Goal: Ask a question: Seek information or help from site administrators or community

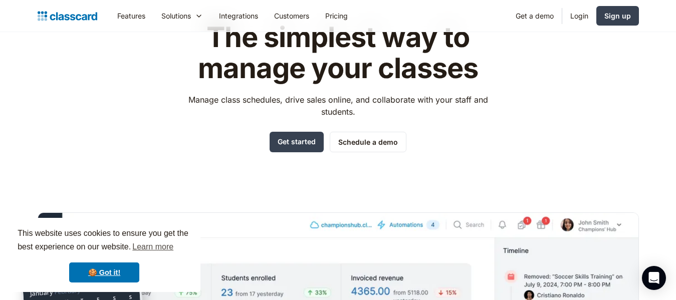
scroll to position [50, 0]
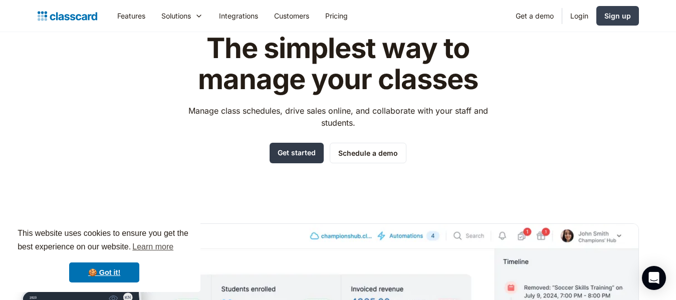
click at [301, 149] on link "Get started" at bounding box center [297, 153] width 54 height 21
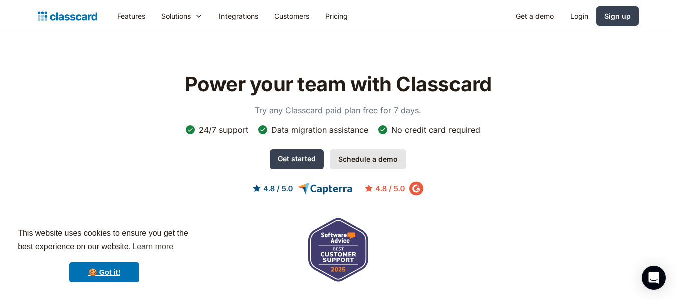
scroll to position [3106, 0]
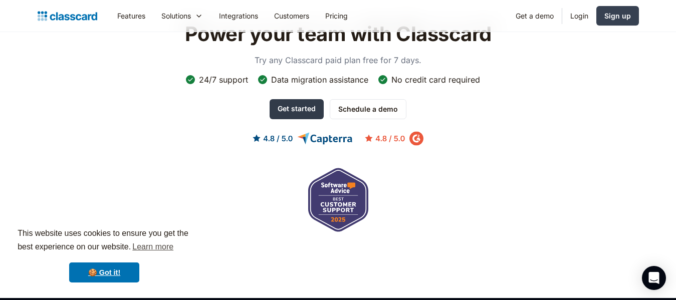
click at [299, 99] on link "Get started" at bounding box center [297, 109] width 54 height 20
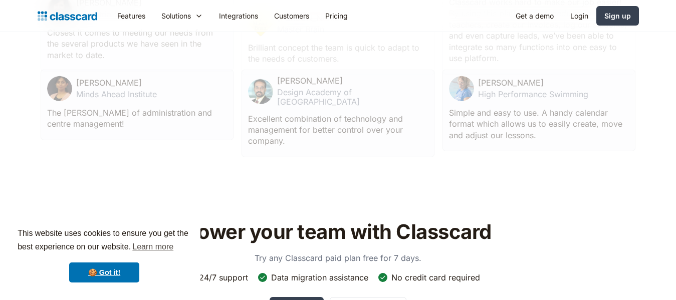
scroll to position [2906, 0]
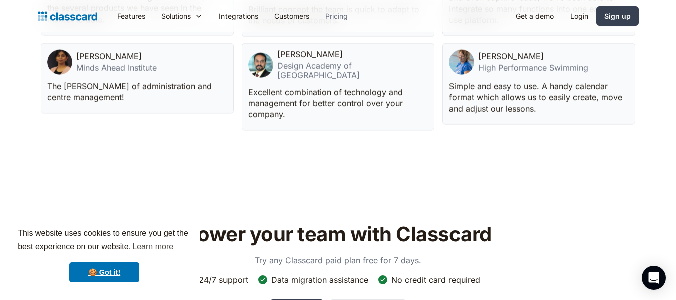
click at [344, 18] on link "Pricing" at bounding box center [336, 16] width 39 height 23
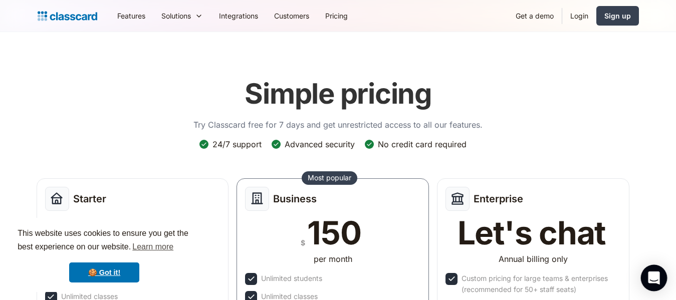
click at [649, 276] on icon "Open Intercom Messenger" at bounding box center [653, 278] width 13 height 13
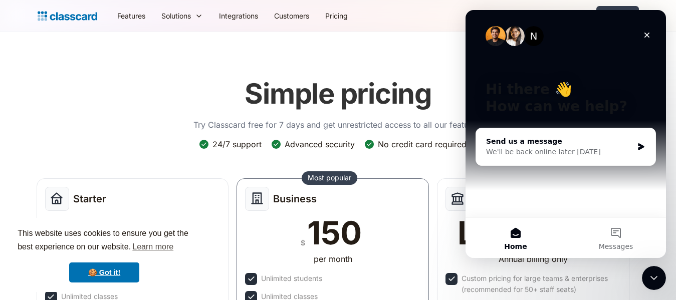
click at [636, 154] on div "Send us a message We'll be back online later today" at bounding box center [565, 146] width 179 height 37
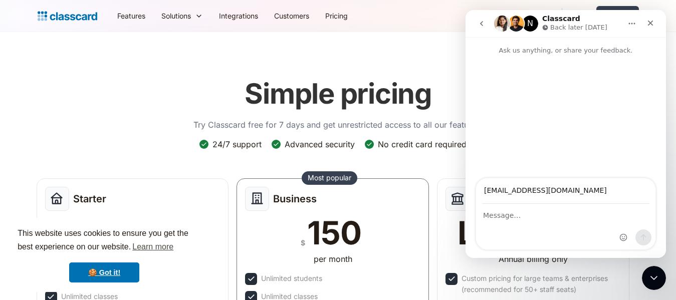
type input "mmurillo@avoltaenergy.com"
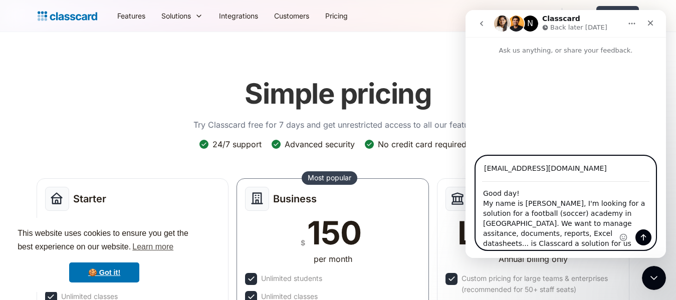
type textarea "Good day! My name is Marcial Murillo, I'm looking for a solution for a football…"
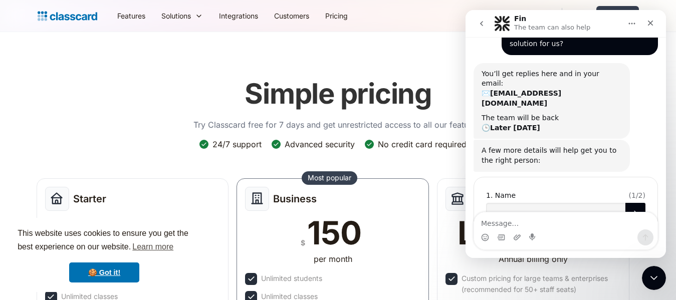
scroll to position [104, 0]
click at [504, 202] on input "Name" at bounding box center [555, 212] width 139 height 20
type input "[PERSON_NAME]"
click at [631, 208] on icon "Submit" at bounding box center [635, 212] width 8 height 8
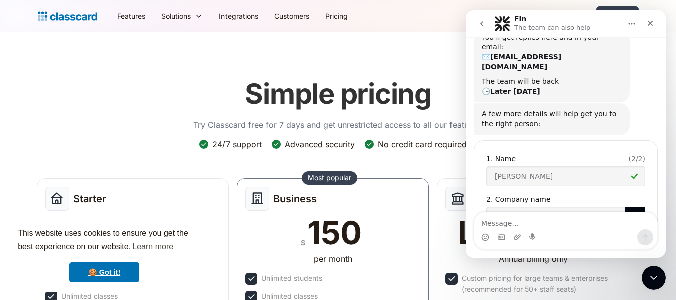
scroll to position [144, 0]
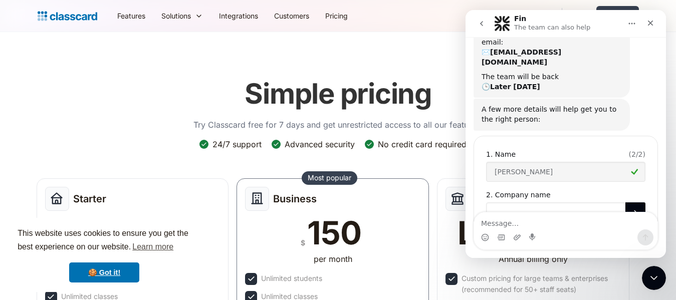
click at [522, 202] on input "Company name" at bounding box center [555, 212] width 139 height 20
type input "Futbol x Mi Pais"
click at [625, 202] on button "Submit" at bounding box center [635, 212] width 20 height 20
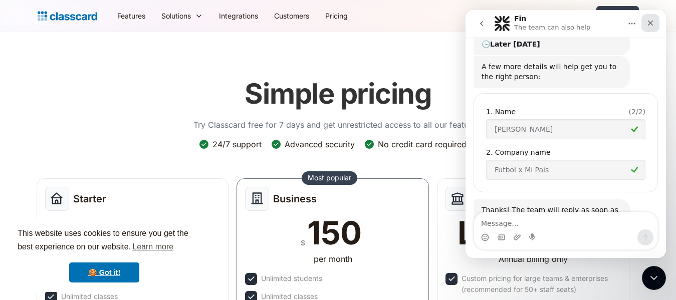
click at [651, 22] on icon "Close" at bounding box center [651, 24] width 6 height 6
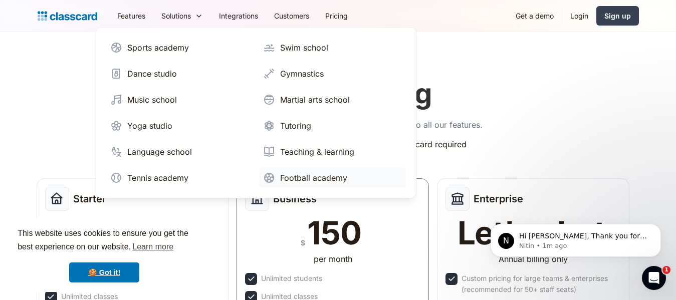
scroll to position [303, 0]
click at [641, 95] on header "Simple pricing Try Classcard free for 7 days and get unrestricted access to all…" at bounding box center [338, 254] width 676 height 444
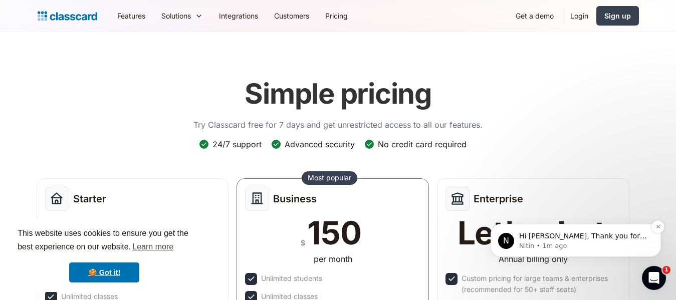
click at [617, 240] on p "Hi Marcial, Thank you for reaching out. Classcard can perfectly manage all of t…" at bounding box center [583, 236] width 129 height 10
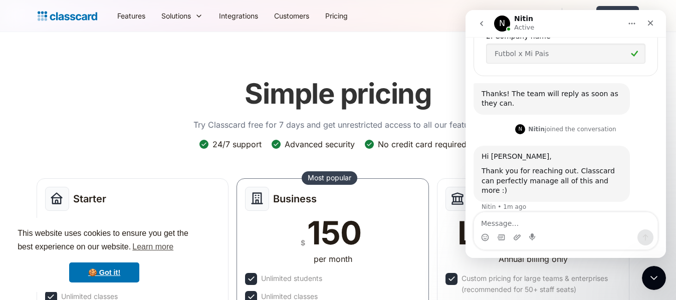
click at [518, 218] on textarea "Message…" at bounding box center [565, 220] width 183 height 17
type textarea "thank you, [PERSON_NAME]"
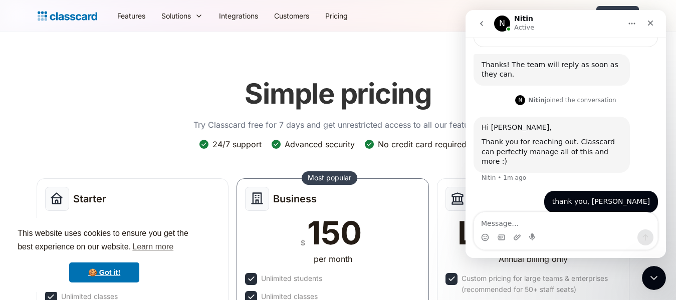
scroll to position [333, 0]
click at [387, 56] on header "Simple pricing Try Classcard free for 7 days and get unrestricted access to all…" at bounding box center [338, 254] width 676 height 444
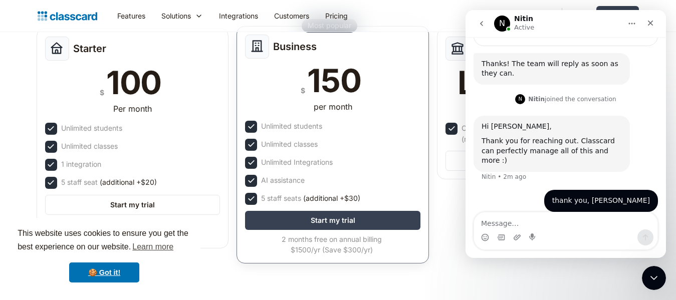
scroll to position [295, 0]
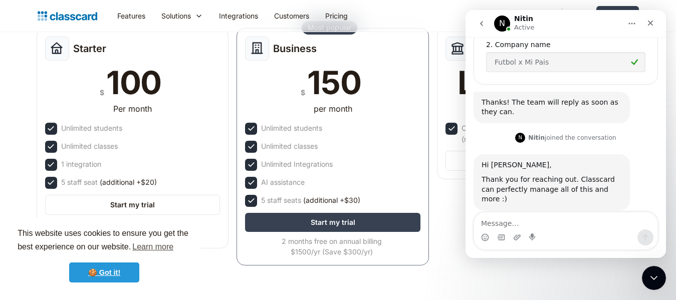
click at [114, 273] on link "🍪 Got it!" at bounding box center [104, 273] width 70 height 20
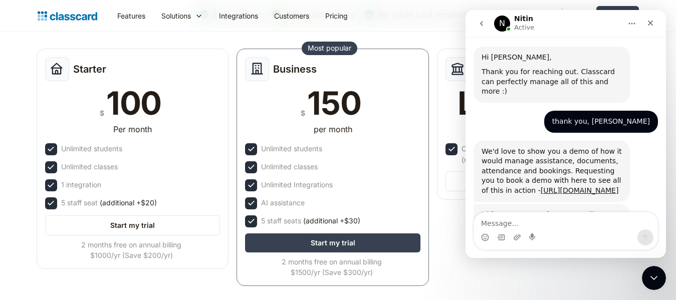
scroll to position [406, 0]
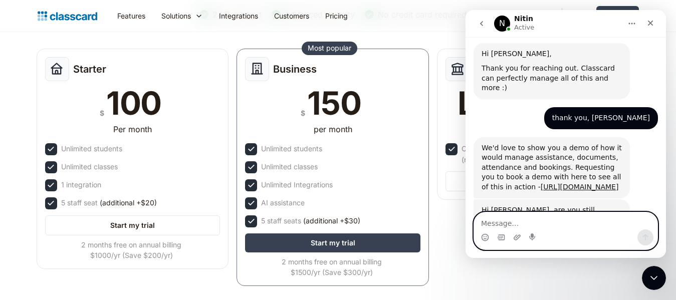
click at [545, 225] on textarea "Message…" at bounding box center [565, 220] width 183 height 17
type textarea "Hi"
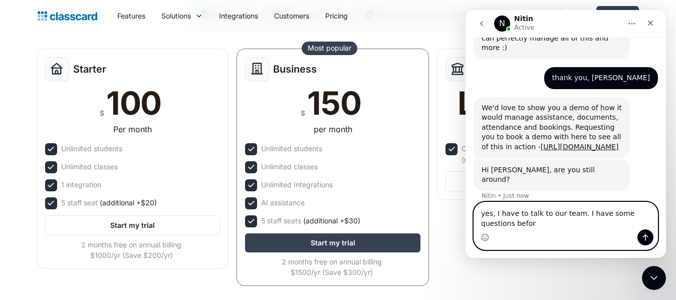
type textarea "yes, I have to talk to our team. I have some questions before"
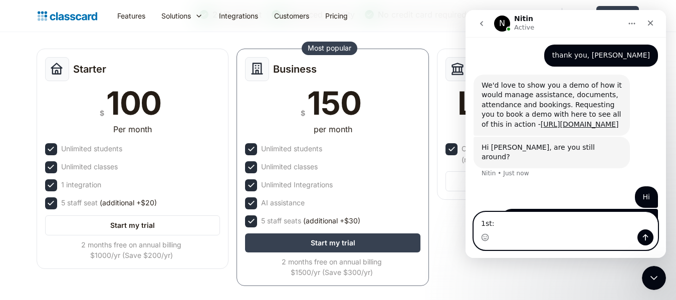
scroll to position [478, 0]
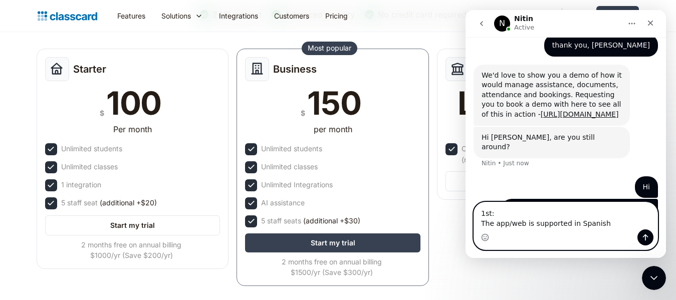
type textarea "1st: The app/web is supported in Spanish?"
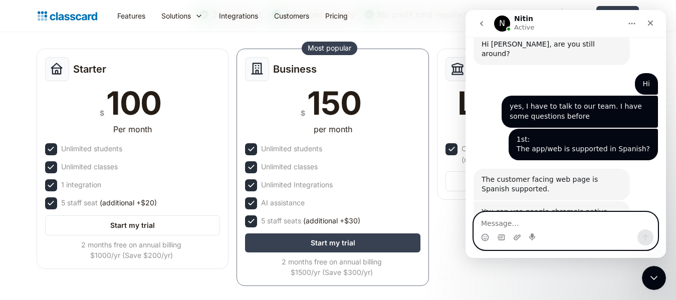
scroll to position [574, 0]
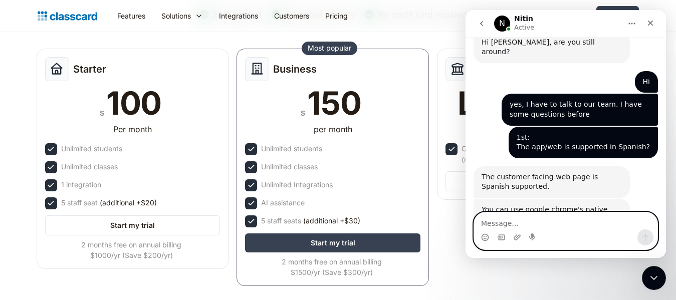
click at [542, 223] on textarea "Message…" at bounding box center [565, 220] width 183 height 17
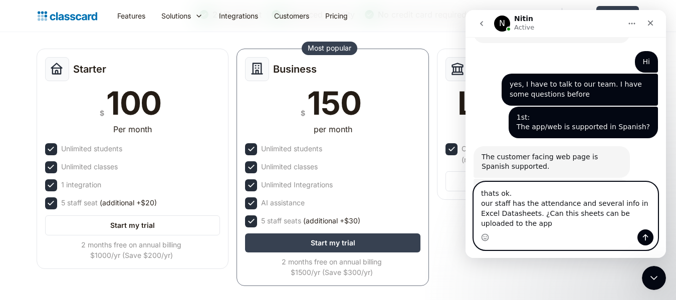
scroll to position [604, 0]
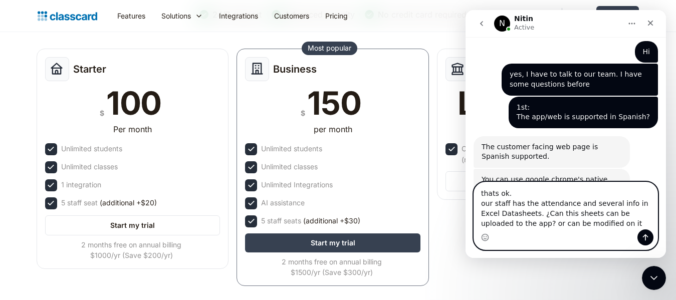
type textarea "thats ok. our staff has the attendance and several info in Excel Datasheets. ¿C…"
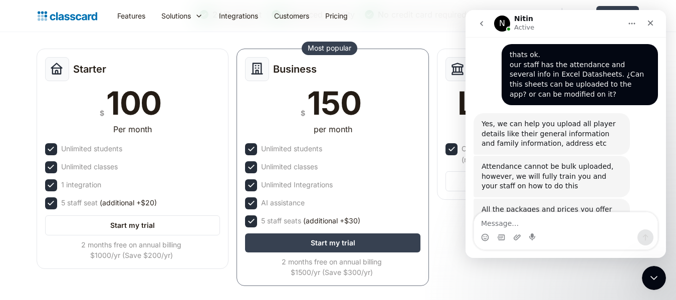
scroll to position [768, 0]
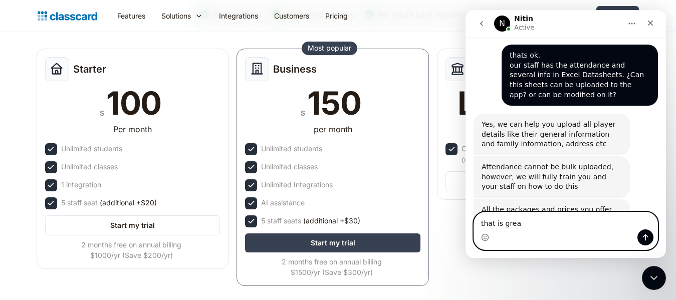
type textarea "that is great"
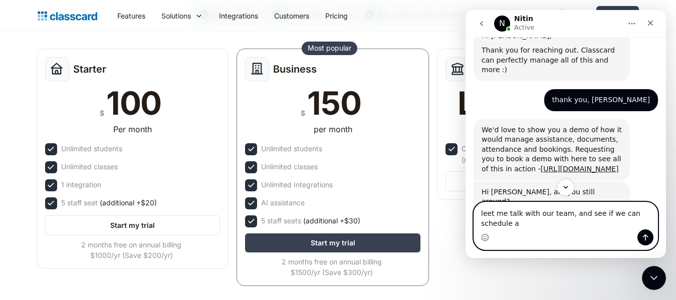
scroll to position [406, 0]
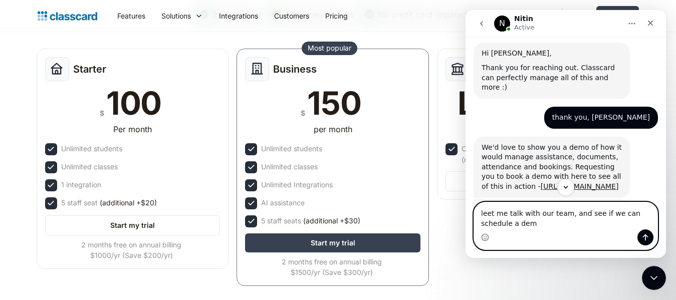
type textarea "leet me talk with our team, and see if we can schedule a demo"
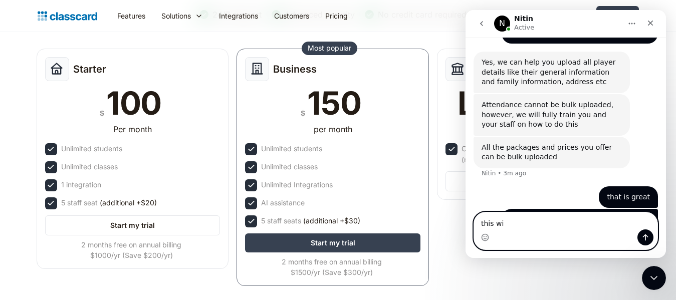
scroll to position [868, 0]
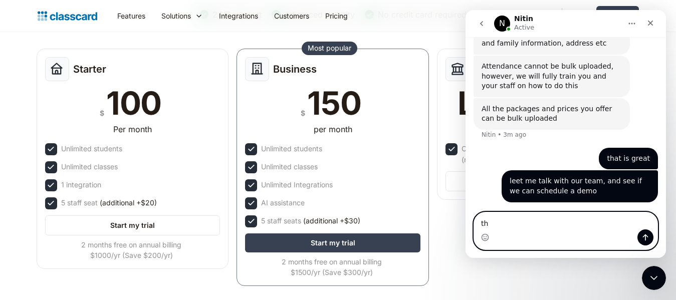
type textarea "t"
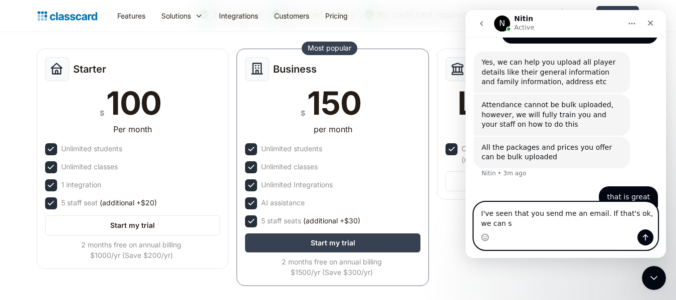
scroll to position [840, 0]
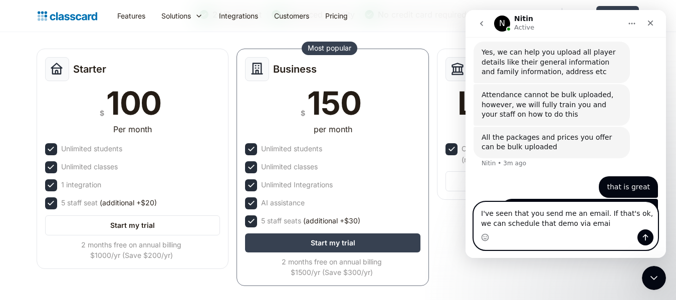
type textarea "I've seen that you send me an email. If that's ok, we can schedule that demo vi…"
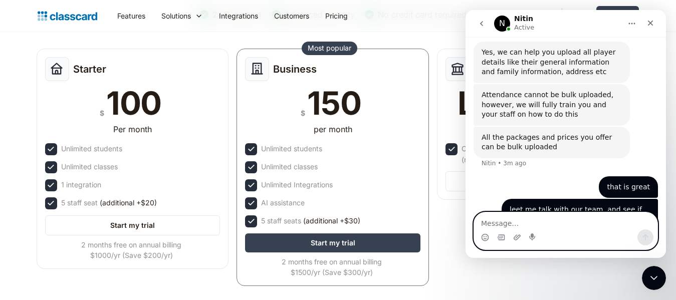
scroll to position [862, 0]
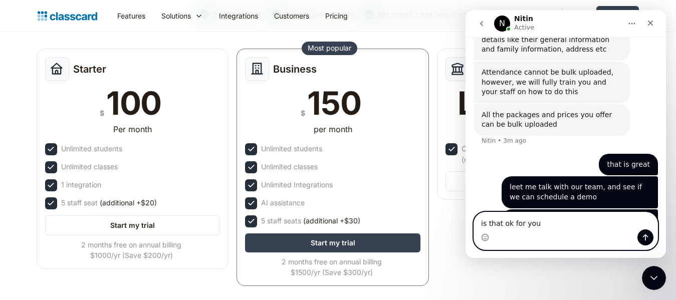
type textarea "is that ok for you?"
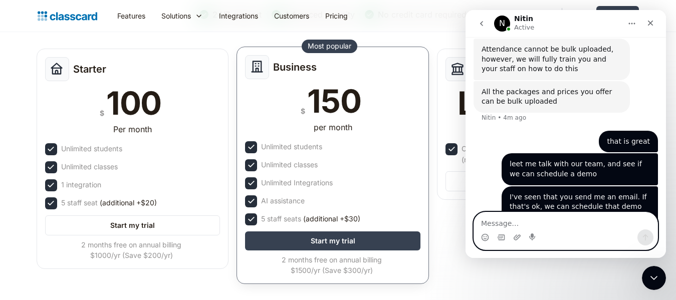
scroll to position [924, 0]
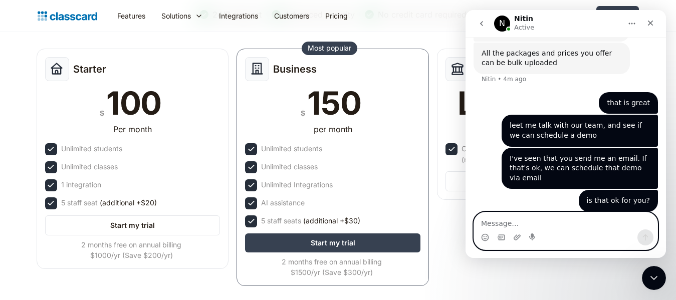
click at [533, 218] on textarea "Message…" at bounding box center [565, 220] width 183 height 17
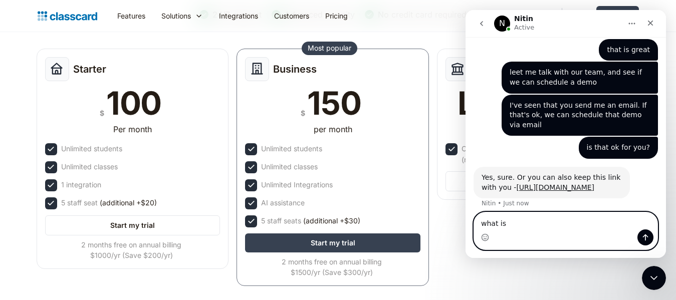
scroll to position [983, 0]
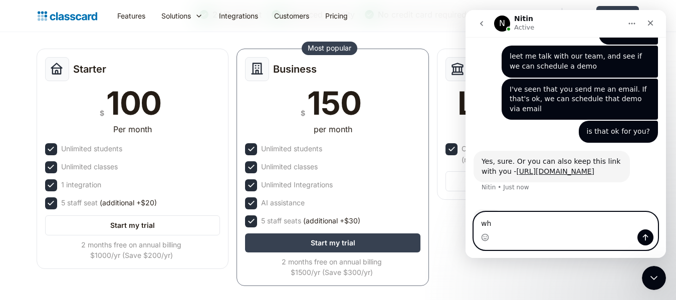
type textarea "w"
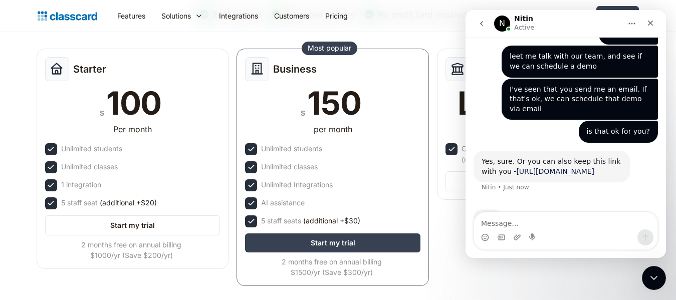
drag, startPoint x: 542, startPoint y: 142, endPoint x: 502, endPoint y: 122, distance: 45.0
click at [502, 157] on div "Yes, sure. Or you can also keep this link with you - https://calendly.com/d/cpr…" at bounding box center [552, 167] width 140 height 20
copy link "[URL][DOMAIN_NAME]"
click at [519, 167] on link "[URL][DOMAIN_NAME]" at bounding box center [555, 171] width 78 height 8
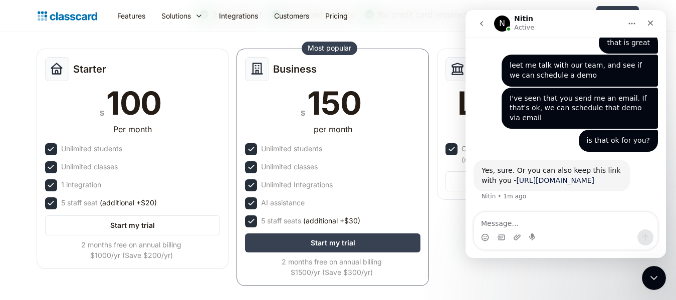
scroll to position [944, 0]
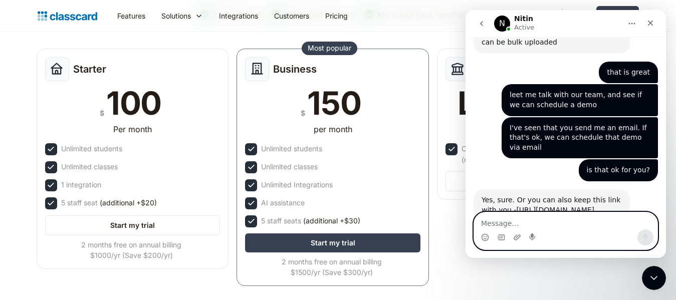
click at [539, 214] on textarea "Message…" at bounding box center [565, 220] width 183 height 17
type textarea "Thank you! we will schedule soon"
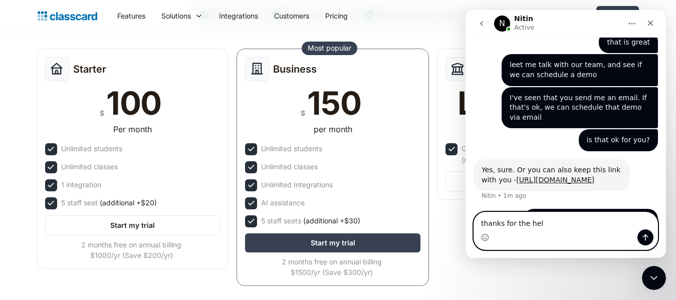
type textarea "thanks for the help"
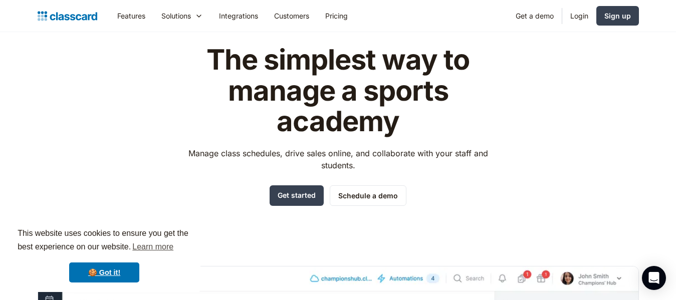
scroll to position [50, 0]
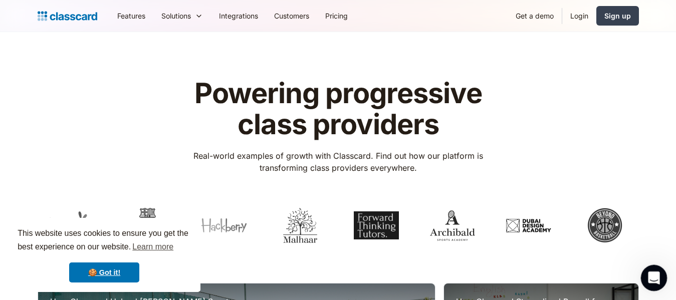
click at [647, 273] on icon "Open Intercom Messenger" at bounding box center [652, 277] width 17 height 17
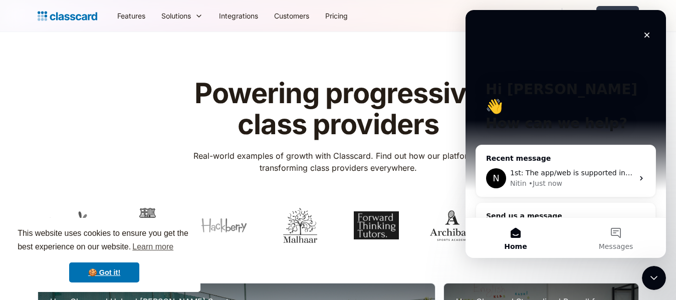
click at [582, 178] on div "Nitin • Just now" at bounding box center [571, 183] width 123 height 11
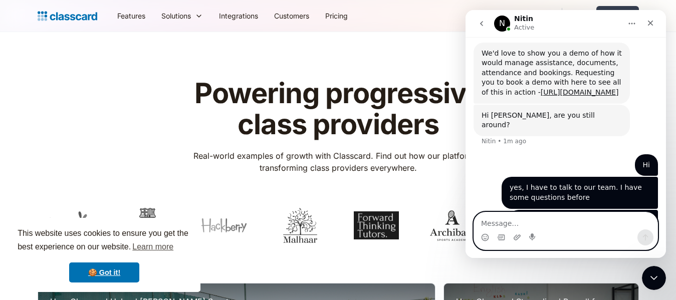
scroll to position [501, 0]
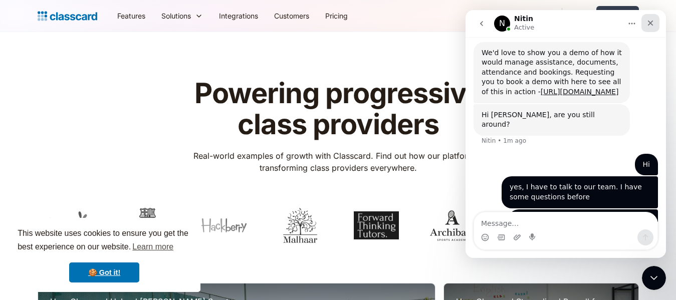
click at [652, 28] on div "Close" at bounding box center [650, 23] width 18 height 18
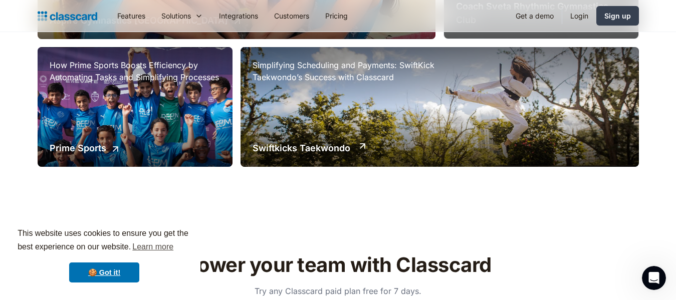
scroll to position [952, 0]
